Goal: Task Accomplishment & Management: Manage account settings

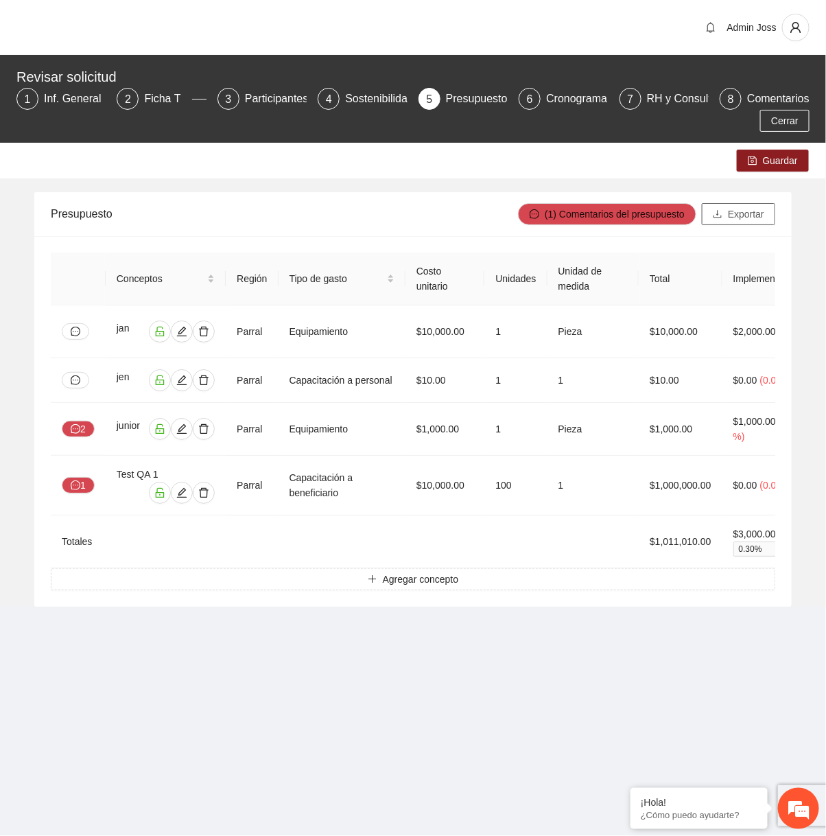
click at [736, 219] on span "Exportar" at bounding box center [746, 214] width 36 height 15
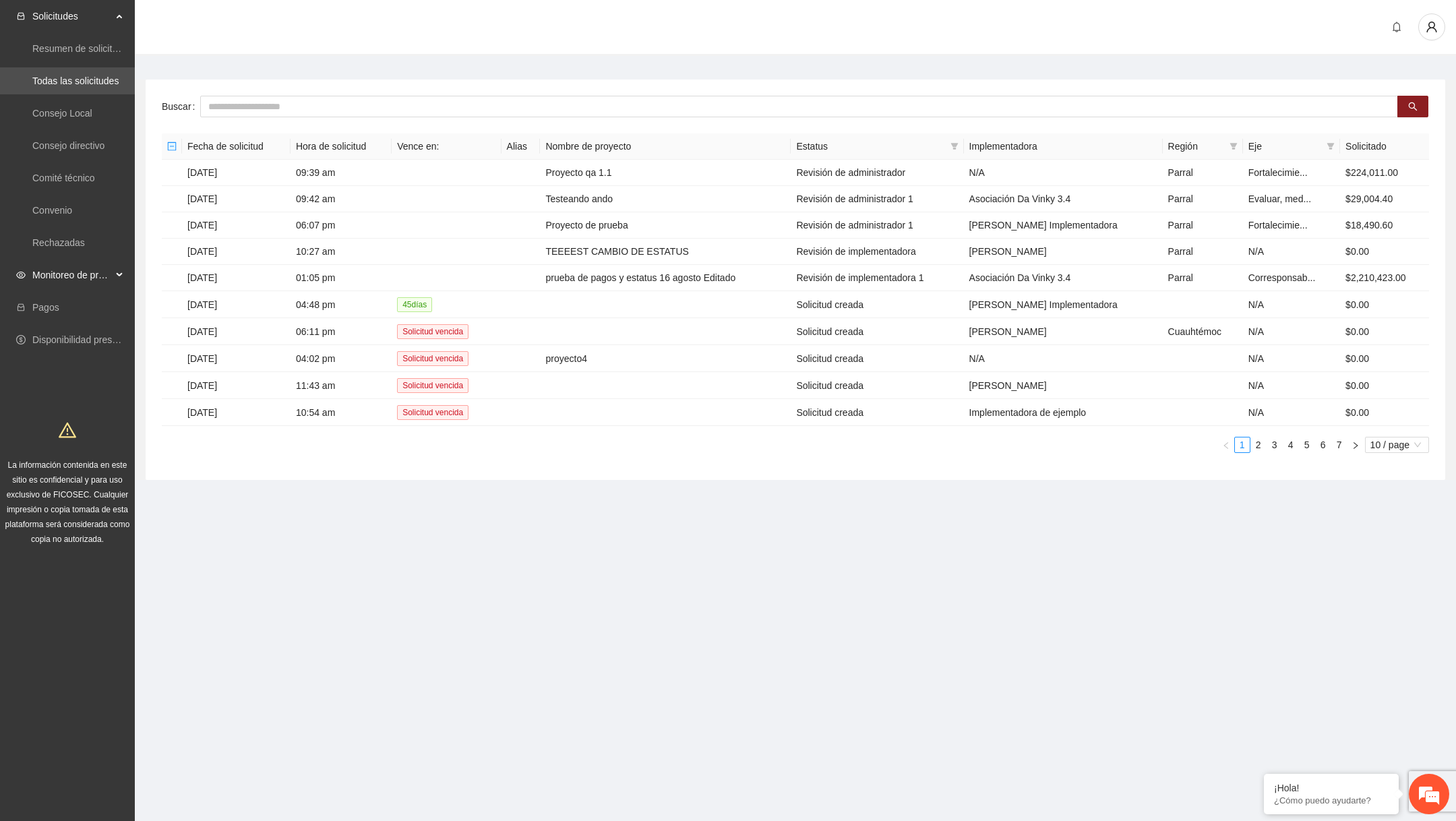
click at [58, 285] on span "Monitoreo de proyectos" at bounding box center [72, 274] width 80 height 27
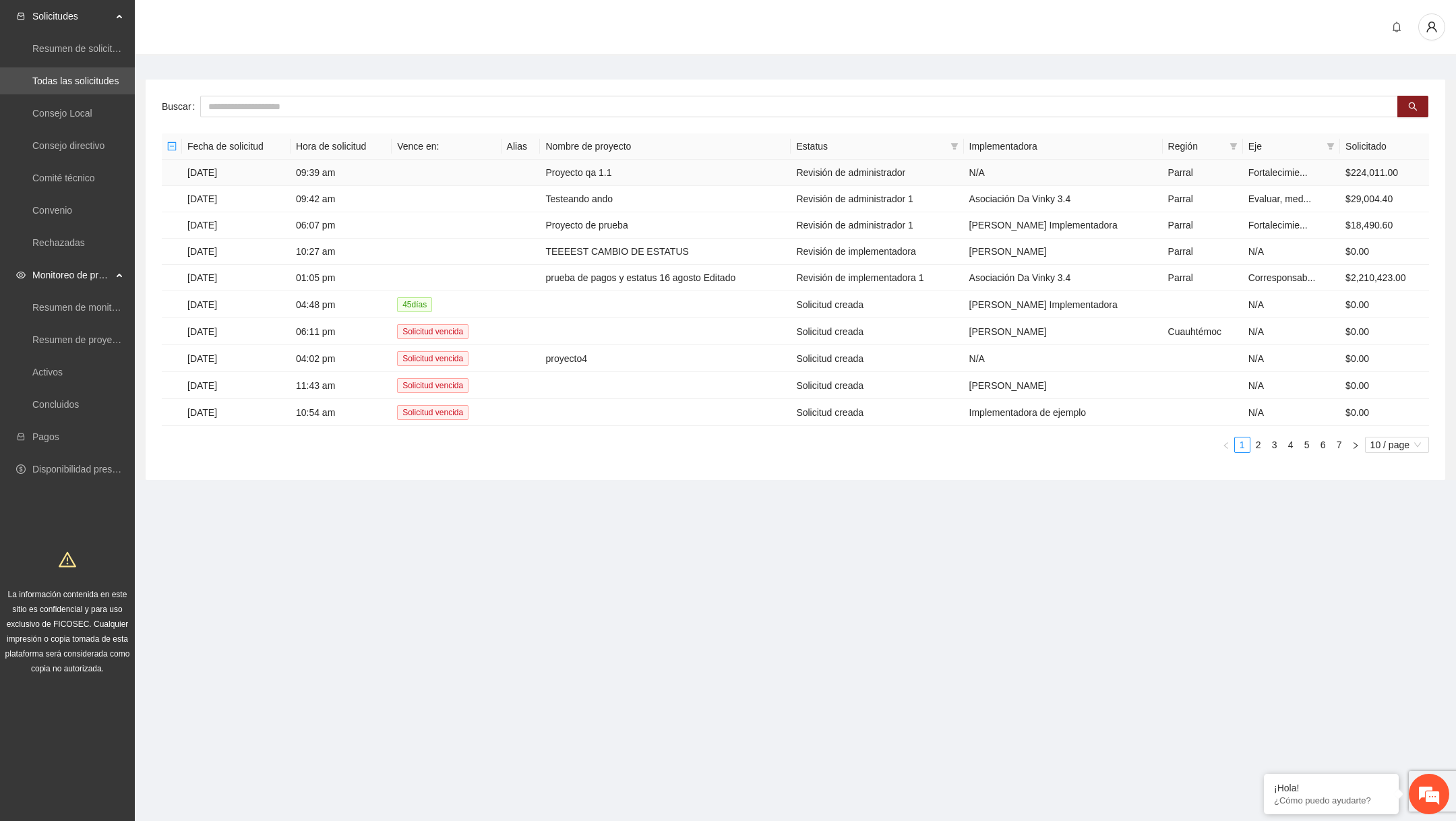
click at [583, 175] on td "Proyecto qa 1.1" at bounding box center [665, 173] width 250 height 27
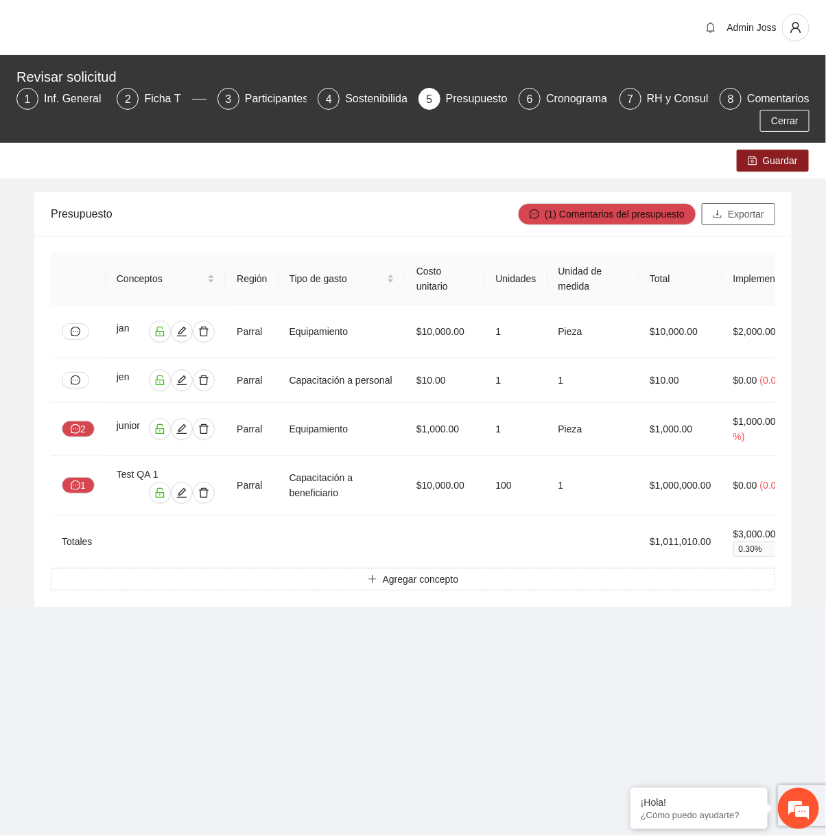
click at [752, 205] on button "Exportar" at bounding box center [738, 214] width 73 height 22
click at [739, 222] on button "Exportar" at bounding box center [738, 214] width 73 height 22
click at [731, 210] on span "Exportar" at bounding box center [746, 214] width 36 height 15
click at [789, 162] on span "Guardar" at bounding box center [780, 160] width 35 height 15
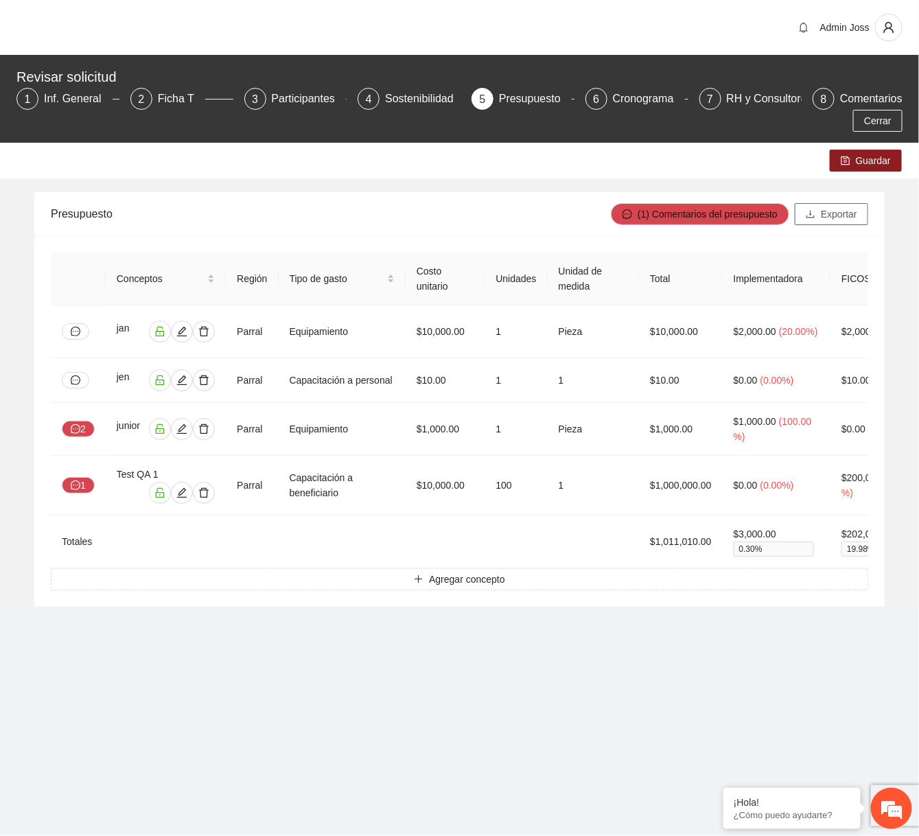
click at [821, 219] on span "Exportar" at bounding box center [839, 214] width 36 height 15
click at [825, 208] on span "Exportar" at bounding box center [839, 214] width 36 height 15
click at [826, 218] on span "Exportar" at bounding box center [839, 214] width 36 height 15
click at [832, 218] on span "Exportar" at bounding box center [839, 214] width 36 height 15
